Goal: Task Accomplishment & Management: Complete application form

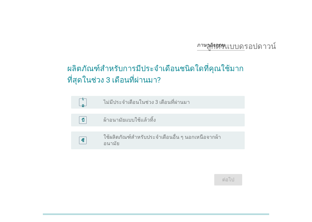
click at [162, 124] on div "ปุ่มวิทยุ[PERSON_NAME]เลือก ผ้าอนามัยแบบใช้แล้วทิ้ง" at bounding box center [171, 120] width 136 height 8
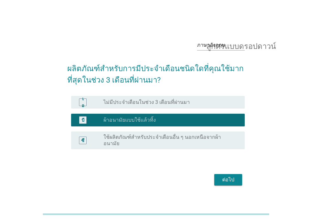
click at [232, 176] on font "ต่อไป" at bounding box center [228, 179] width 12 height 6
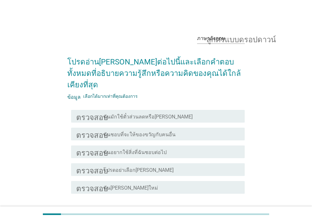
click at [126, 113] on font "ฉันมักใช้ตั๋วส่วนลดหรือ[PERSON_NAME]" at bounding box center [147, 116] width 89 height 6
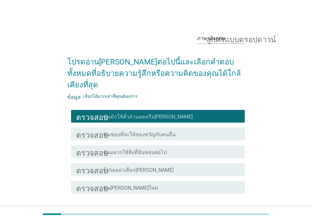
click at [231, 213] on font "ต่อไป" at bounding box center [228, 216] width 12 height 6
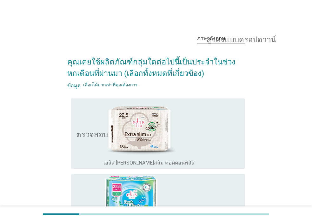
drag, startPoint x: 212, startPoint y: 193, endPoint x: 257, endPoint y: 181, distance: 46.7
click at [213, 194] on div "โครงร่างกล่องกาเครื่องหมายว่าง เอลิส เฟรชมินต์" at bounding box center [171, 209] width 136 height 67
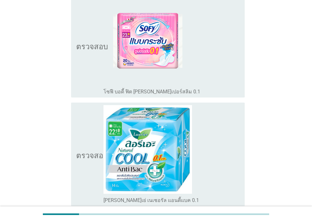
scroll to position [374, 0]
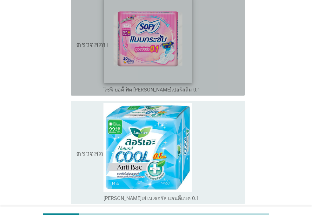
click at [177, 70] on img at bounding box center [148, 39] width 88 height 88
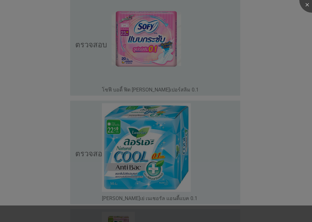
click at [173, 146] on div at bounding box center [156, 111] width 312 height 222
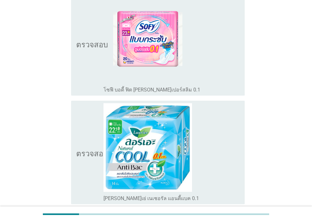
click at [89, 168] on icon "ตรวจสอบ" at bounding box center [92, 152] width 32 height 99
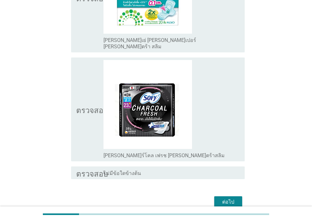
scroll to position [929, 0]
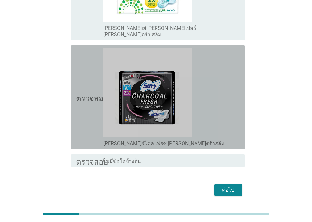
drag, startPoint x: 92, startPoint y: 103, endPoint x: 94, endPoint y: 123, distance: 20.7
click at [92, 104] on icon "ตรวจสอบ" at bounding box center [92, 97] width 32 height 99
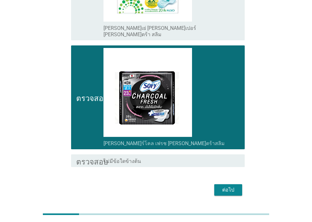
click at [237, 184] on button "ต่อไป" at bounding box center [228, 189] width 28 height 11
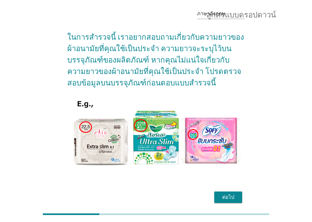
scroll to position [51, 0]
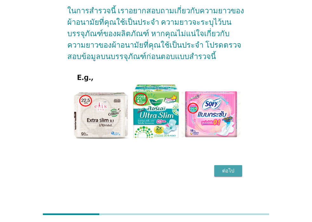
click at [236, 171] on div "ต่อไป" at bounding box center [228, 171] width 18 height 8
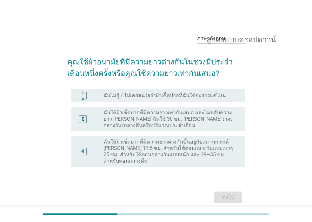
click at [130, 120] on font "ฉันใช้ผ้าเช็ดปากที่มีความยาวเท่ากันเสมอ และไม่สลับความยาว [PERSON_NAME] ฉันใช้ …" at bounding box center [167, 118] width 129 height 19
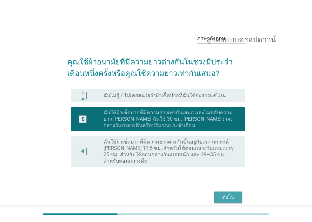
click at [224, 194] on font "ต่อไป" at bounding box center [228, 197] width 12 height 6
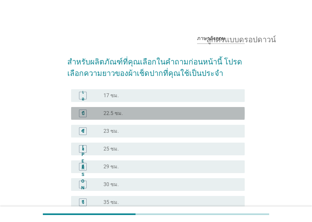
click at [171, 115] on div "ปุ่มวิทยุ[PERSON_NAME]เลือก 22.5 ซม." at bounding box center [168, 113] width 131 height 6
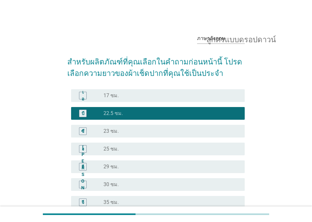
scroll to position [68, 0]
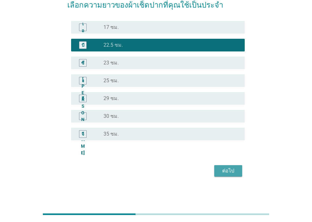
click at [235, 170] on div "ต่อไป" at bounding box center [228, 171] width 18 height 8
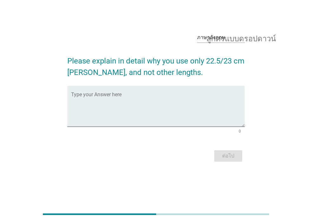
scroll to position [0, 0]
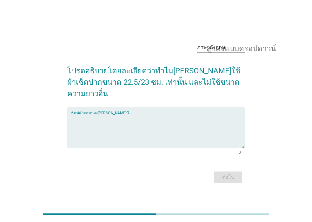
click at [131, 123] on textarea "พิมพ์คำตอบของคุณที่นี่" at bounding box center [157, 130] width 173 height 33
type textarea "ใม่ซึมเปือ้น"
click at [227, 174] on font "ต่อไป" at bounding box center [228, 177] width 12 height 6
